Goal: Task Accomplishment & Management: Complete application form

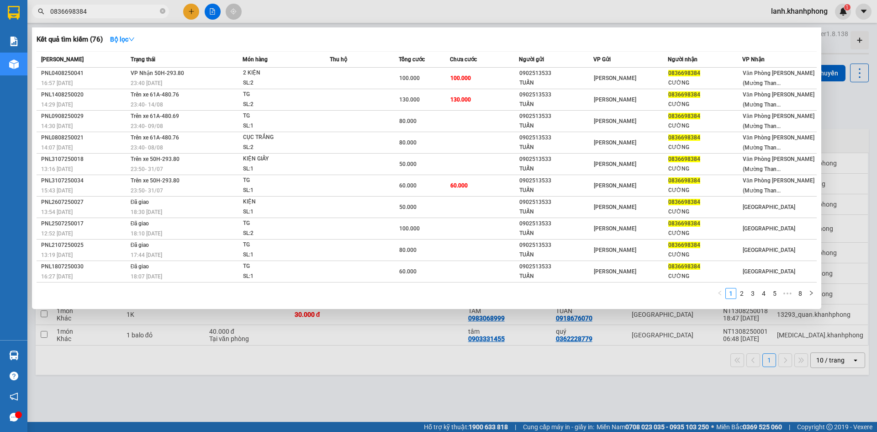
click at [421, 367] on div at bounding box center [438, 216] width 877 height 432
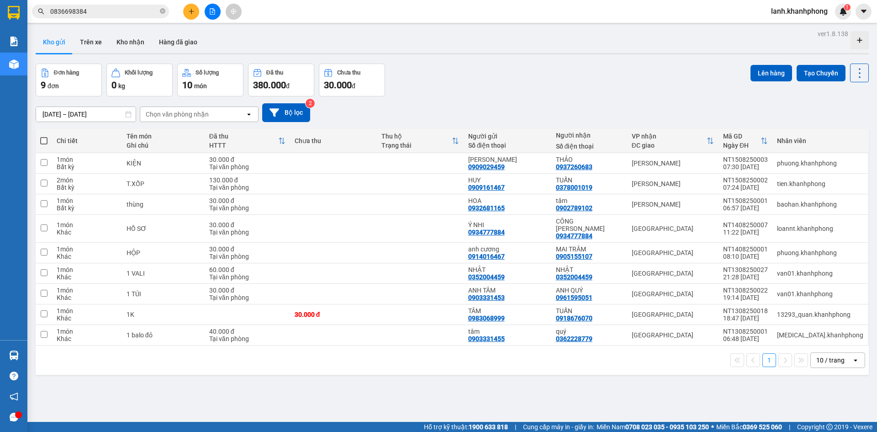
click at [193, 10] on icon "plus" at bounding box center [191, 11] width 6 height 6
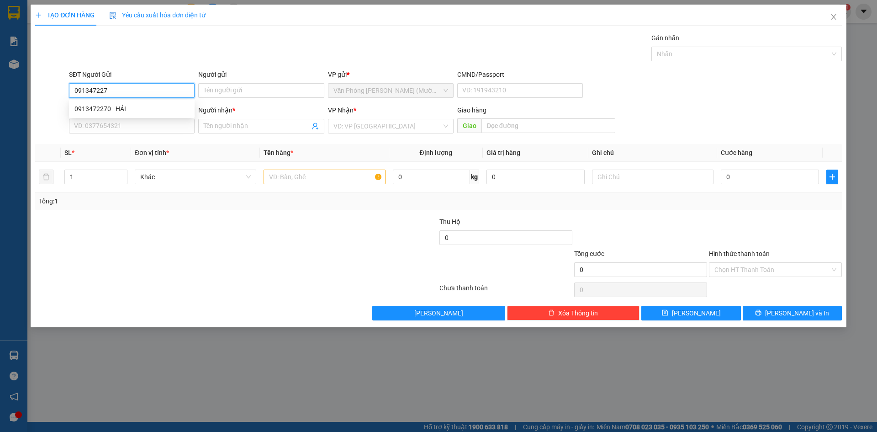
type input "0913472270"
click at [148, 108] on div "0913472270 - HẢI" at bounding box center [131, 109] width 115 height 10
type input "HẢI"
type input "0913472270"
click at [140, 124] on input "SĐT Người Nhận" at bounding box center [132, 126] width 126 height 15
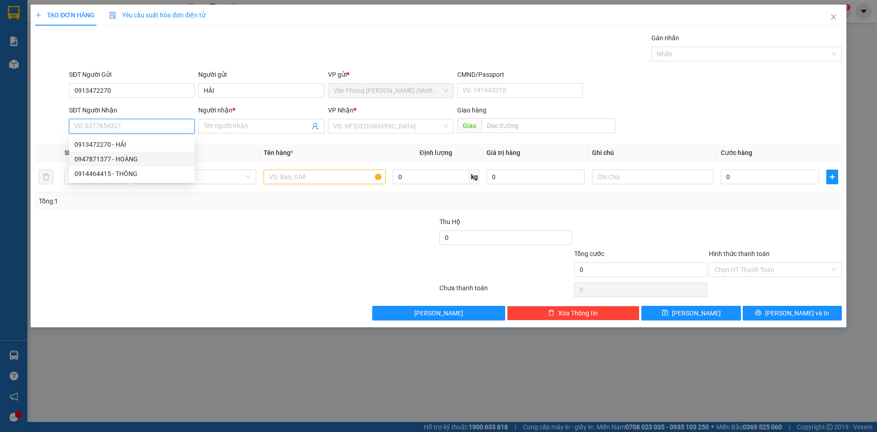
click at [143, 160] on div "0947871377 - HOÀNG" at bounding box center [131, 159] width 115 height 10
type input "0947871377"
type input "HOÀNG"
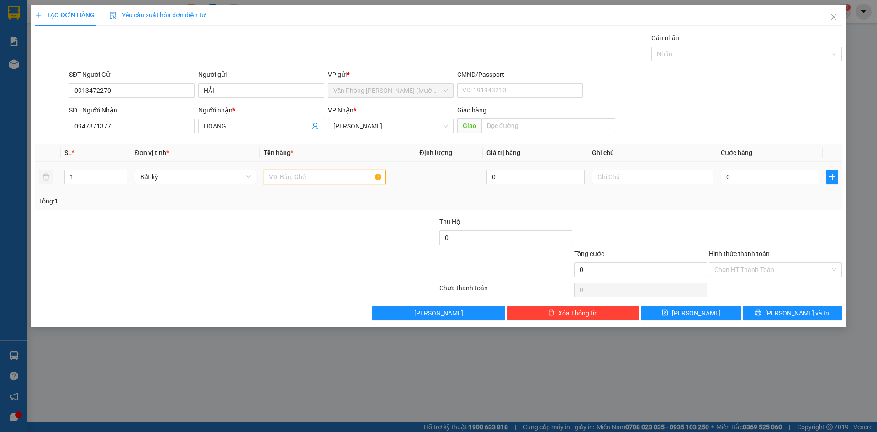
click at [289, 173] on input "text" at bounding box center [325, 177] width 122 height 15
type input "1 HỒ SƠ"
click at [717, 173] on td "0" at bounding box center [770, 177] width 106 height 31
click at [740, 177] on input "0" at bounding box center [770, 177] width 98 height 15
type input "2"
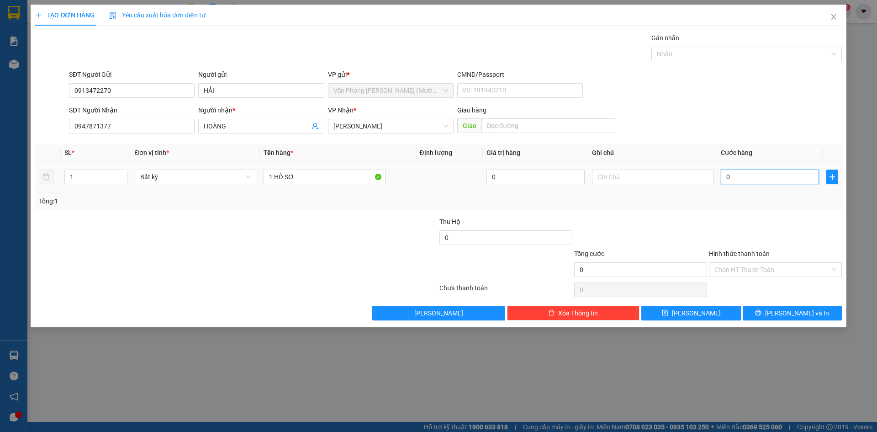
type input "2"
type input "20"
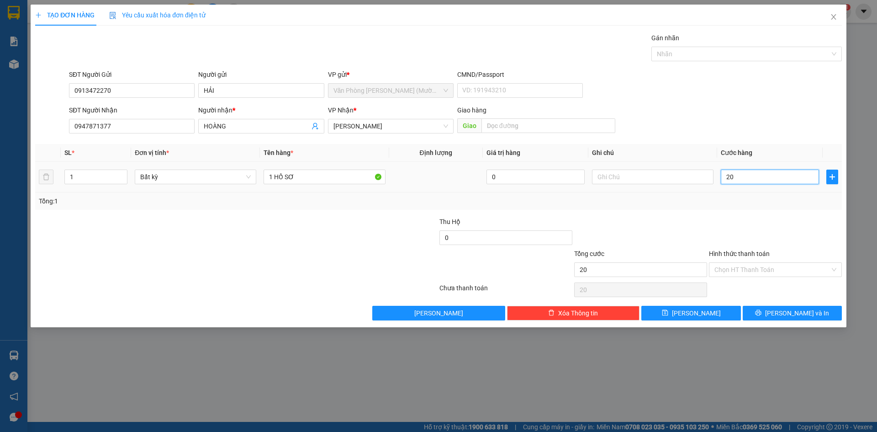
type input "200"
type input "2.000"
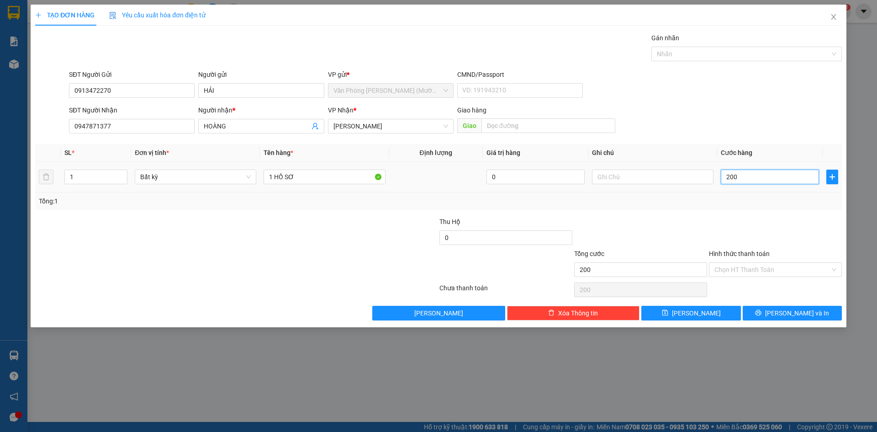
type input "2.000"
type input "20.000"
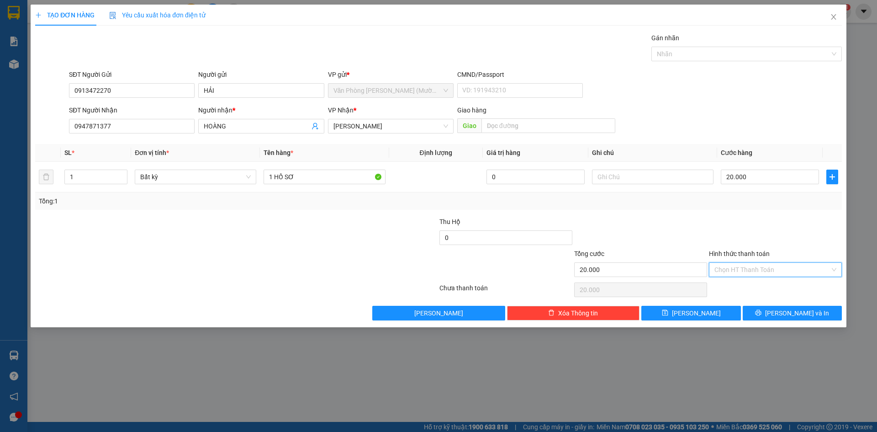
click at [751, 272] on input "Hình thức thanh toán" at bounding box center [773, 270] width 116 height 14
click at [732, 286] on div "Tại văn phòng" at bounding box center [776, 288] width 122 height 10
type input "0"
click at [768, 317] on button "[PERSON_NAME] và In" at bounding box center [792, 313] width 99 height 15
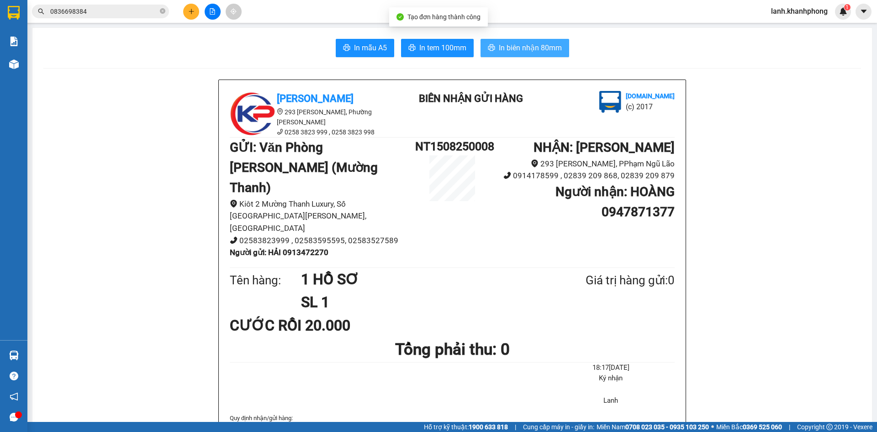
click at [515, 52] on span "In biên nhận 80mm" at bounding box center [530, 47] width 63 height 11
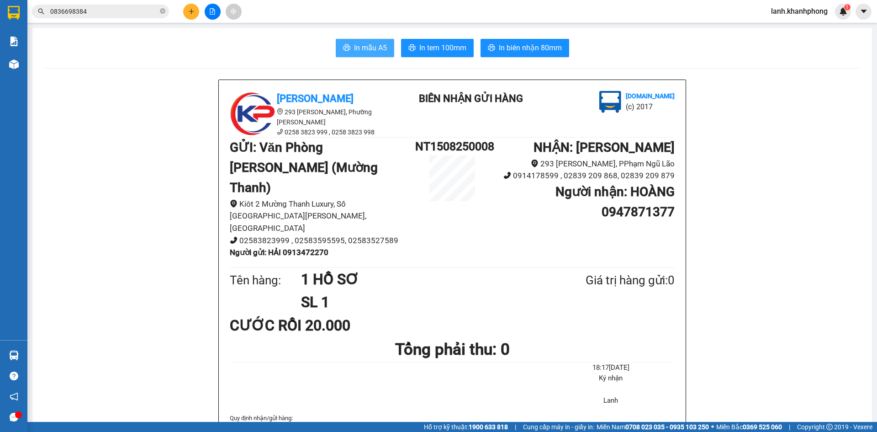
click at [344, 49] on icon "printer" at bounding box center [346, 47] width 7 height 7
click at [192, 12] on icon "plus" at bounding box center [191, 11] width 6 height 6
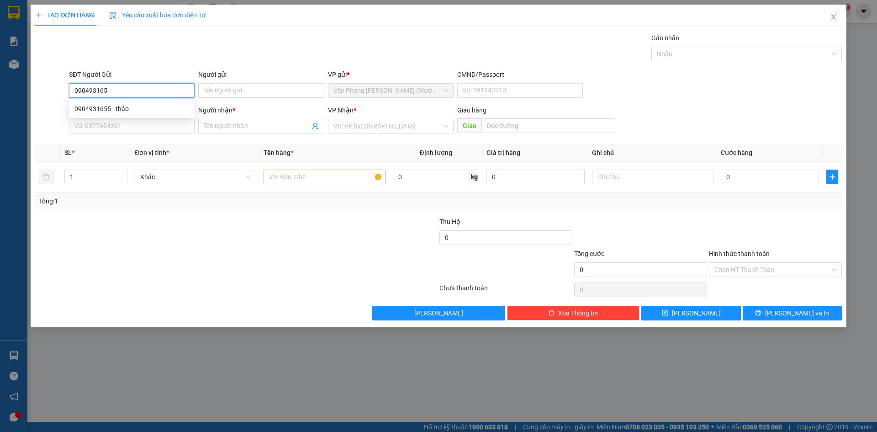
type input "0904931655"
click at [127, 111] on div "0904931655 - thảo" at bounding box center [131, 109] width 115 height 10
type input "thảo"
type input "0904931655"
drag, startPoint x: 123, startPoint y: 127, endPoint x: 120, endPoint y: 121, distance: 6.1
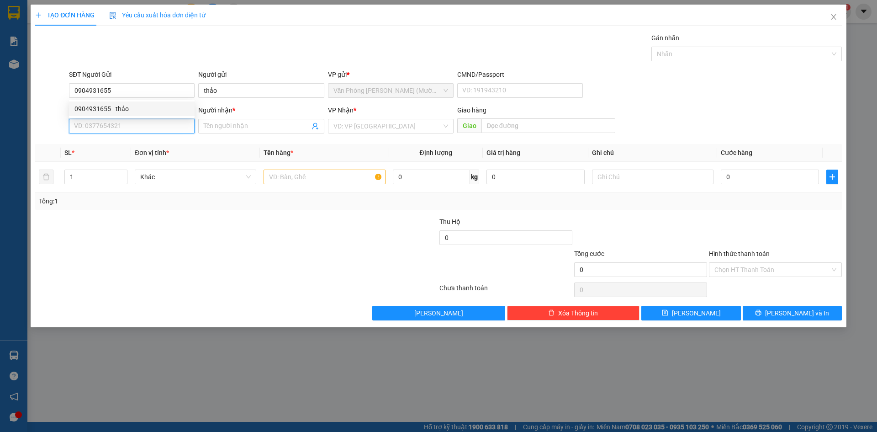
click at [123, 126] on input "SĐT Người Nhận" at bounding box center [132, 126] width 126 height 15
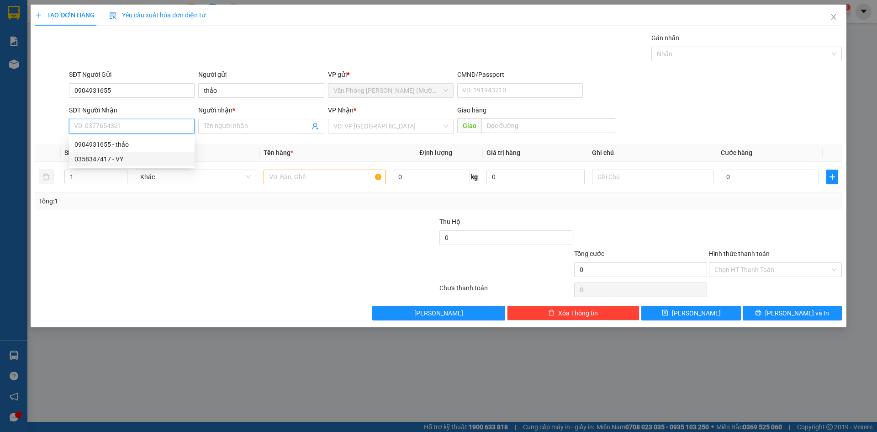
click at [138, 156] on div "0358347417 - VY" at bounding box center [131, 159] width 115 height 10
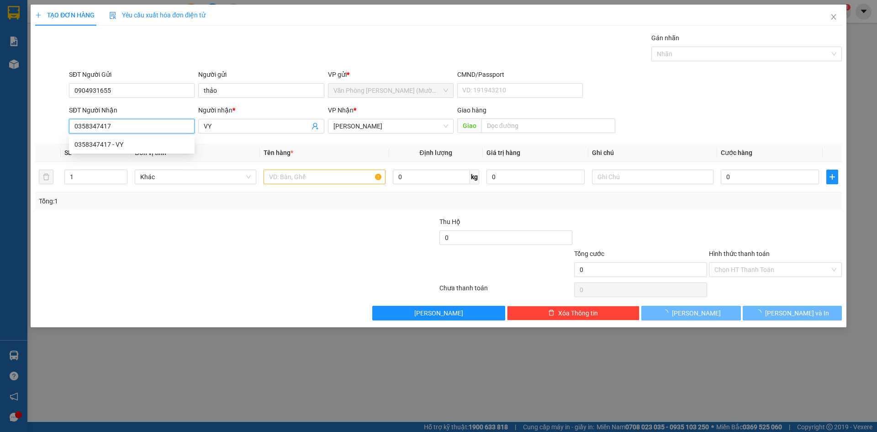
type input "0358347417"
type input "VY"
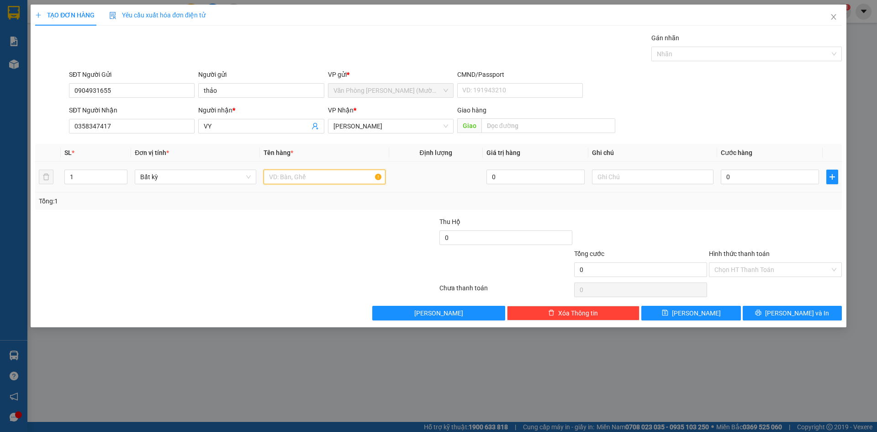
click at [328, 174] on input "text" at bounding box center [325, 177] width 122 height 15
type input "1 TG"
click at [762, 179] on input "0" at bounding box center [770, 177] width 98 height 15
type input "4"
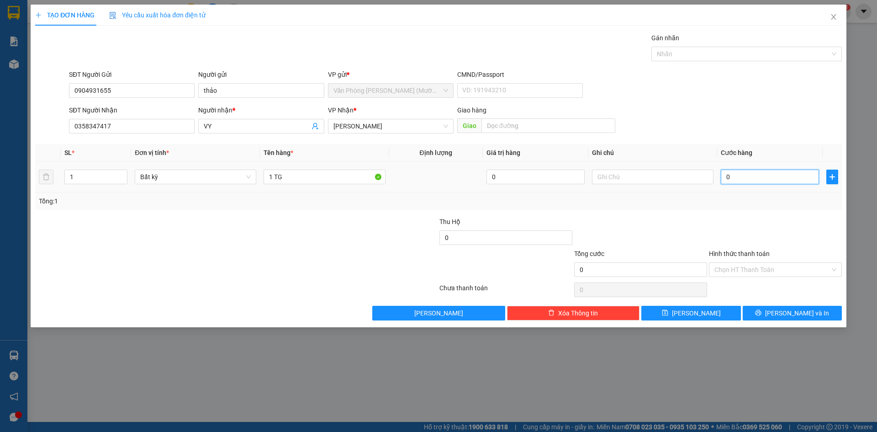
type input "4"
type input "40"
type input "400"
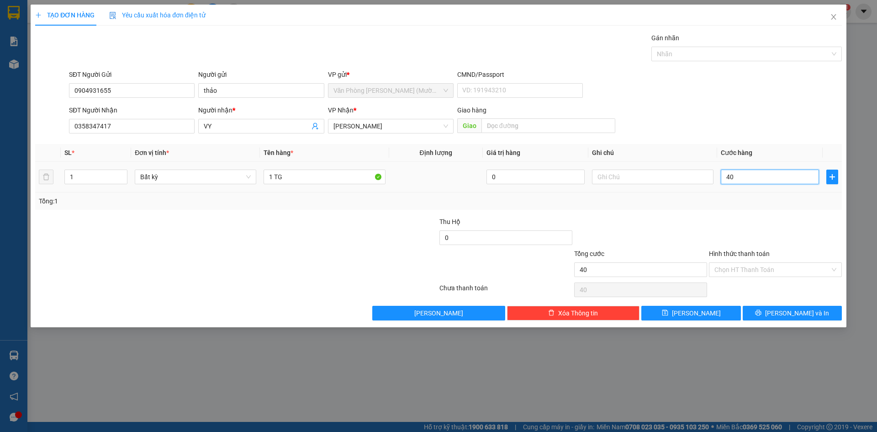
type input "400"
type input "4.000"
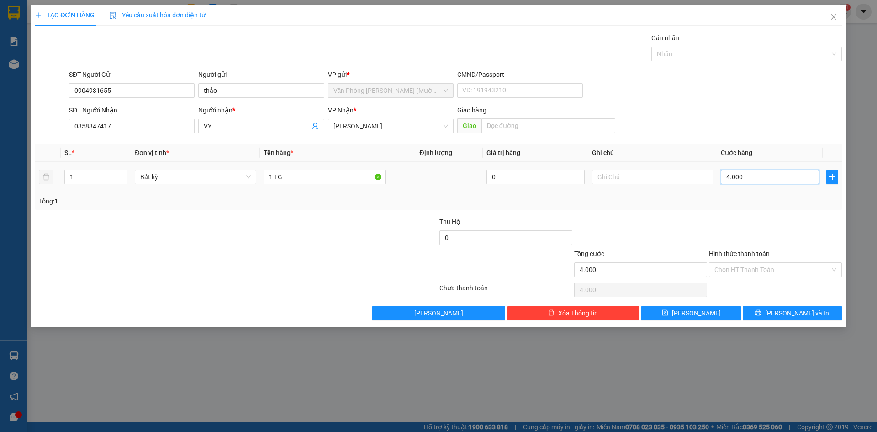
type input "40.000"
click at [771, 235] on div at bounding box center [775, 233] width 135 height 32
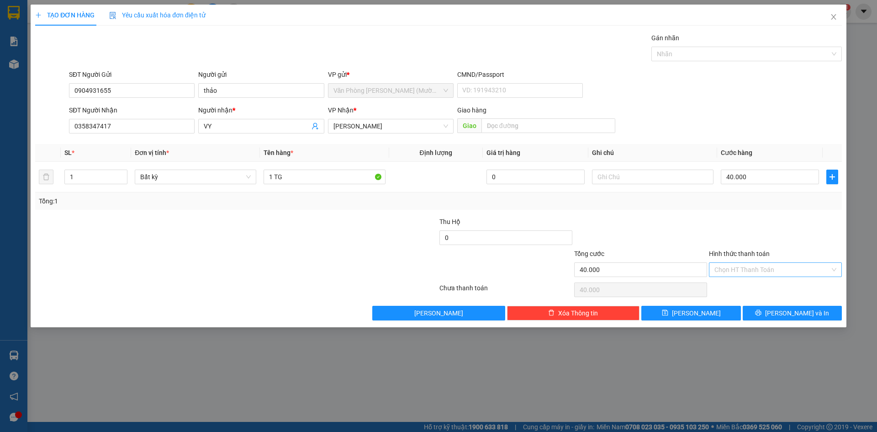
click at [781, 267] on input "Hình thức thanh toán" at bounding box center [773, 270] width 116 height 14
click at [736, 286] on div "Tại văn phòng" at bounding box center [776, 288] width 122 height 10
click at [740, 266] on span "Tại văn phòng" at bounding box center [776, 270] width 122 height 14
type input "40.000"
click at [810, 245] on div at bounding box center [775, 233] width 135 height 32
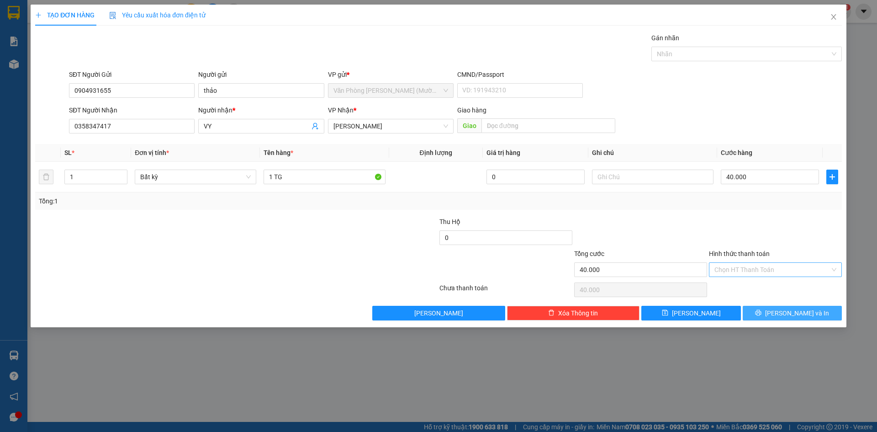
click at [771, 315] on button "[PERSON_NAME] và In" at bounding box center [792, 313] width 99 height 15
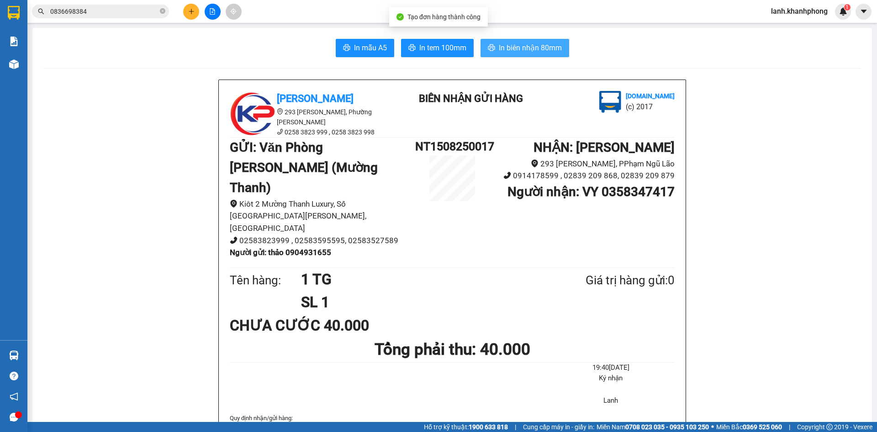
click at [517, 41] on button "In biên nhận 80mm" at bounding box center [525, 48] width 89 height 18
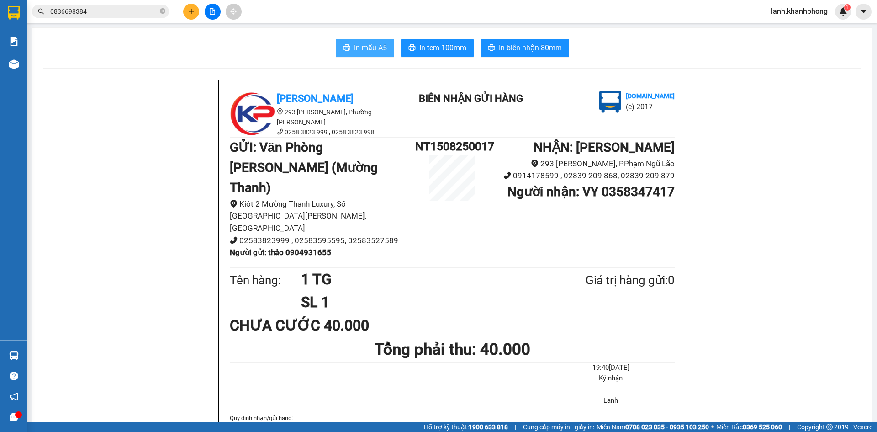
click at [367, 49] on span "In mẫu A5" at bounding box center [370, 47] width 33 height 11
